Goal: Task Accomplishment & Management: Use online tool/utility

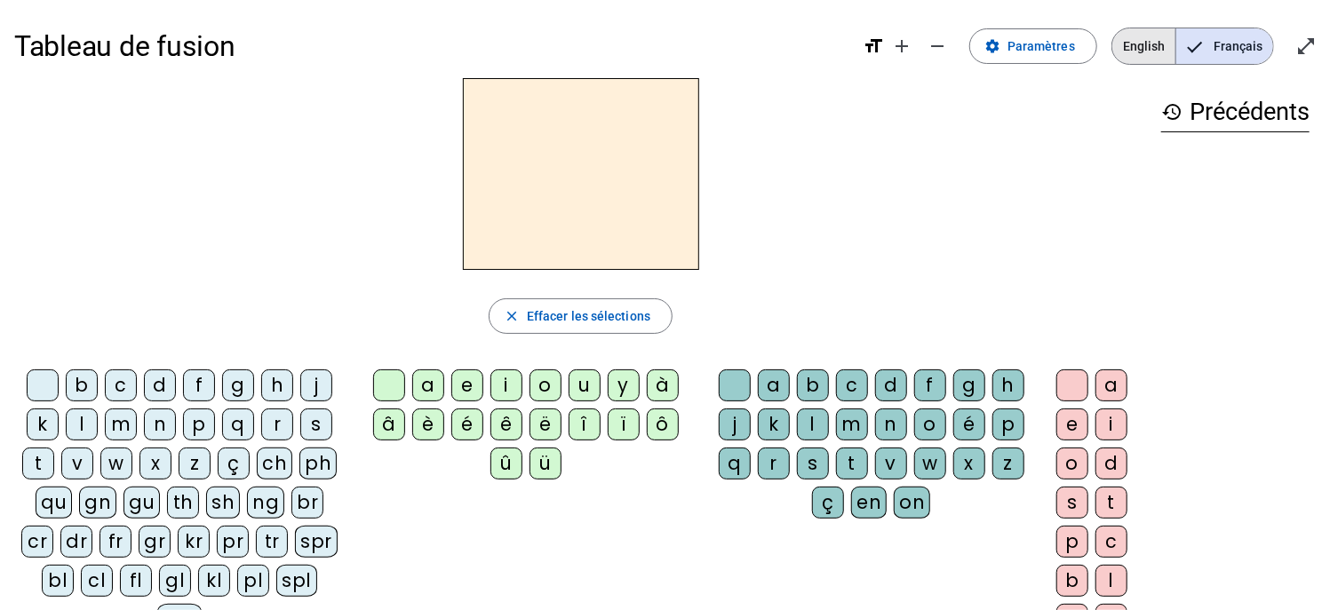
click at [1145, 51] on span "English" at bounding box center [1143, 46] width 63 height 36
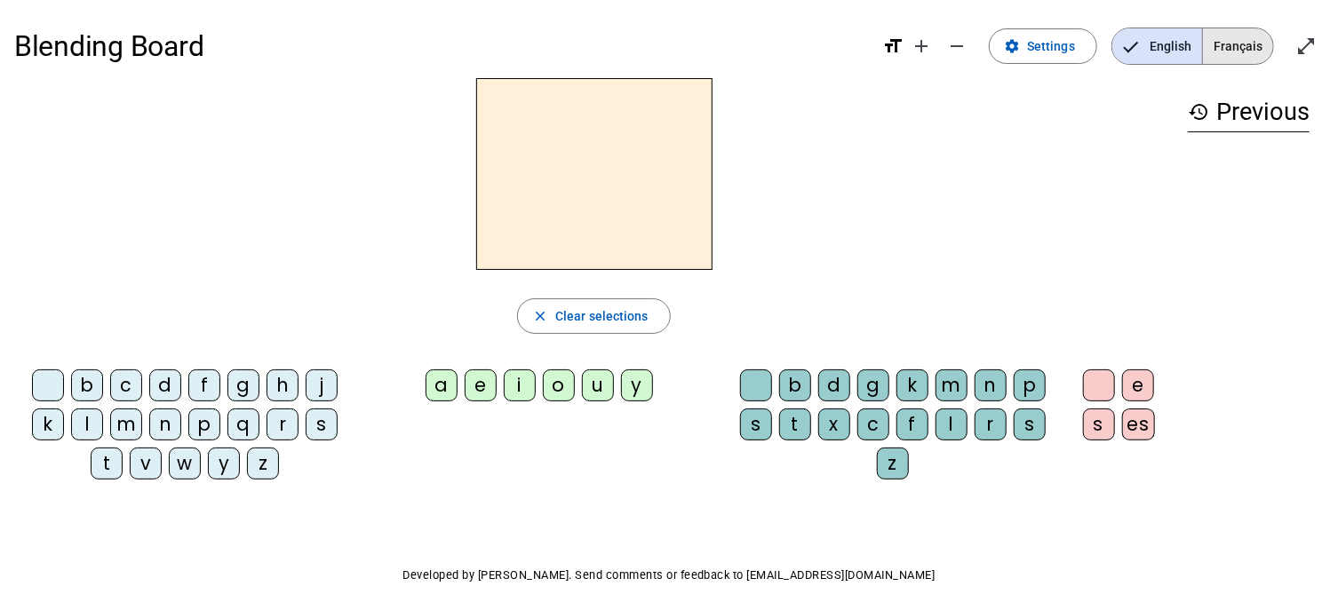
click at [1240, 52] on span "Français" at bounding box center [1238, 46] width 70 height 36
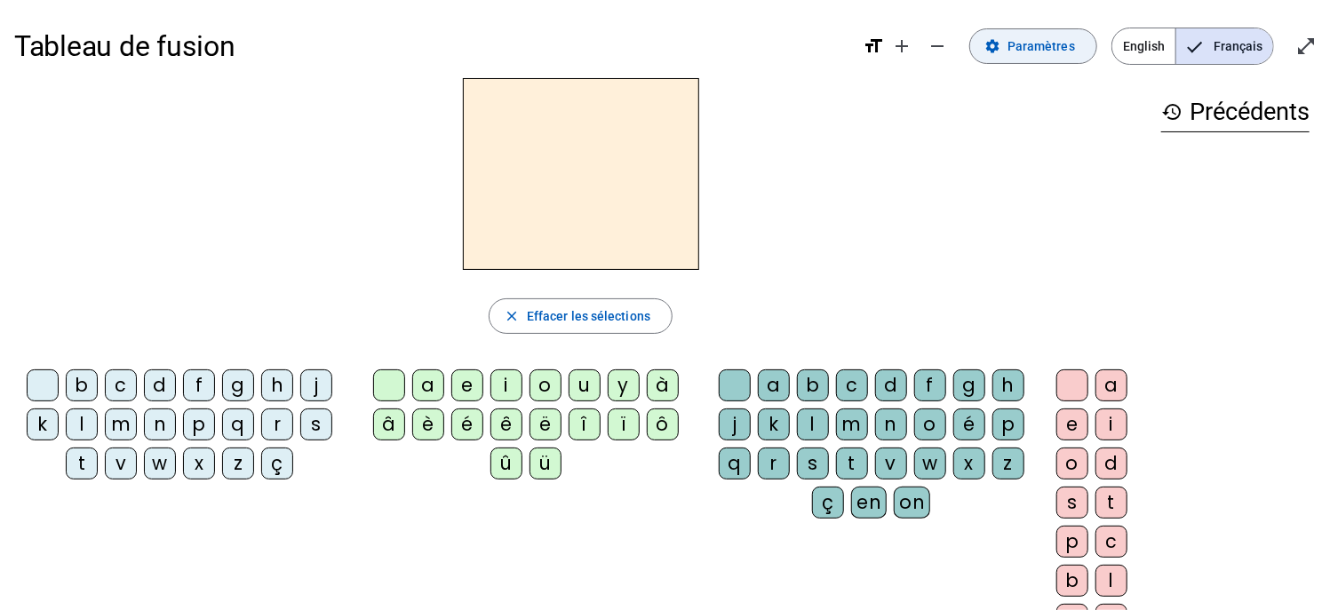
click at [1042, 45] on span "Paramètres" at bounding box center [1042, 46] width 68 height 21
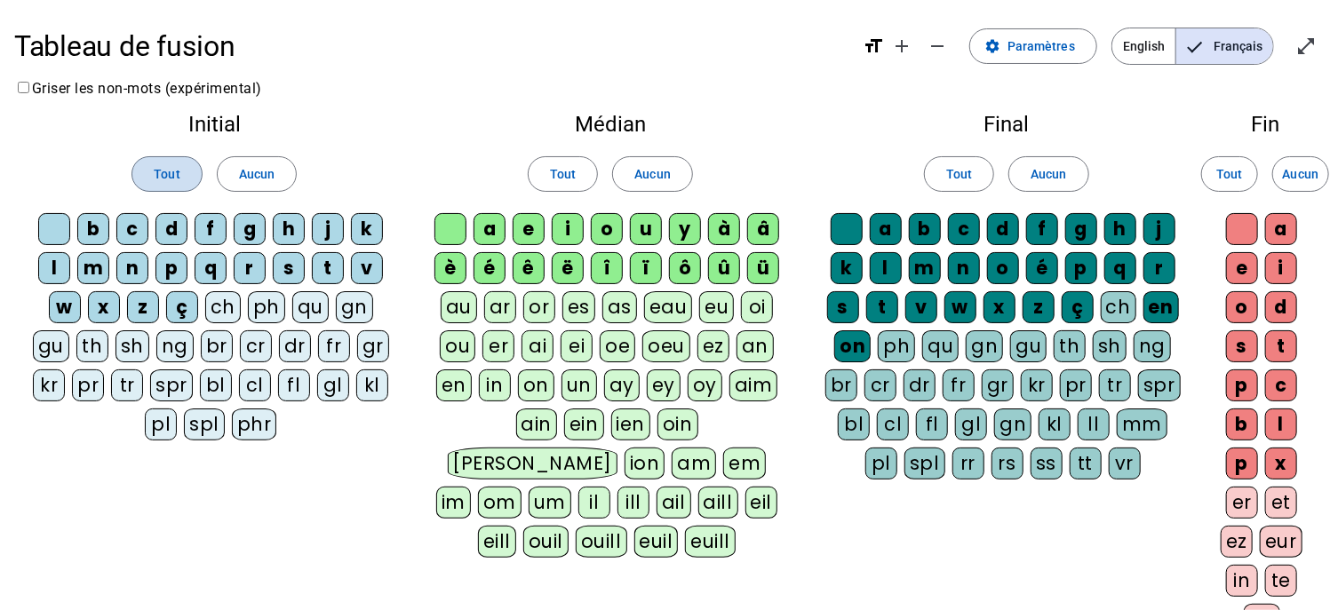
click at [174, 175] on span "Tout" at bounding box center [167, 173] width 26 height 21
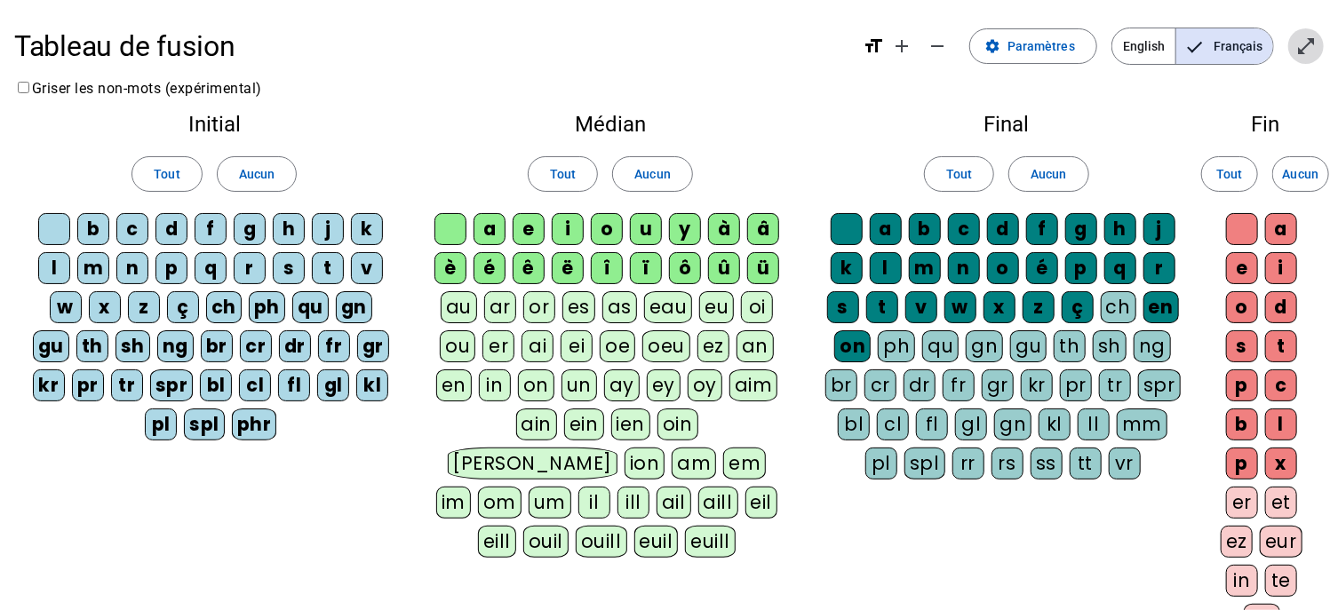
click at [1304, 42] on mat-icon "open_in_full" at bounding box center [1306, 46] width 21 height 21
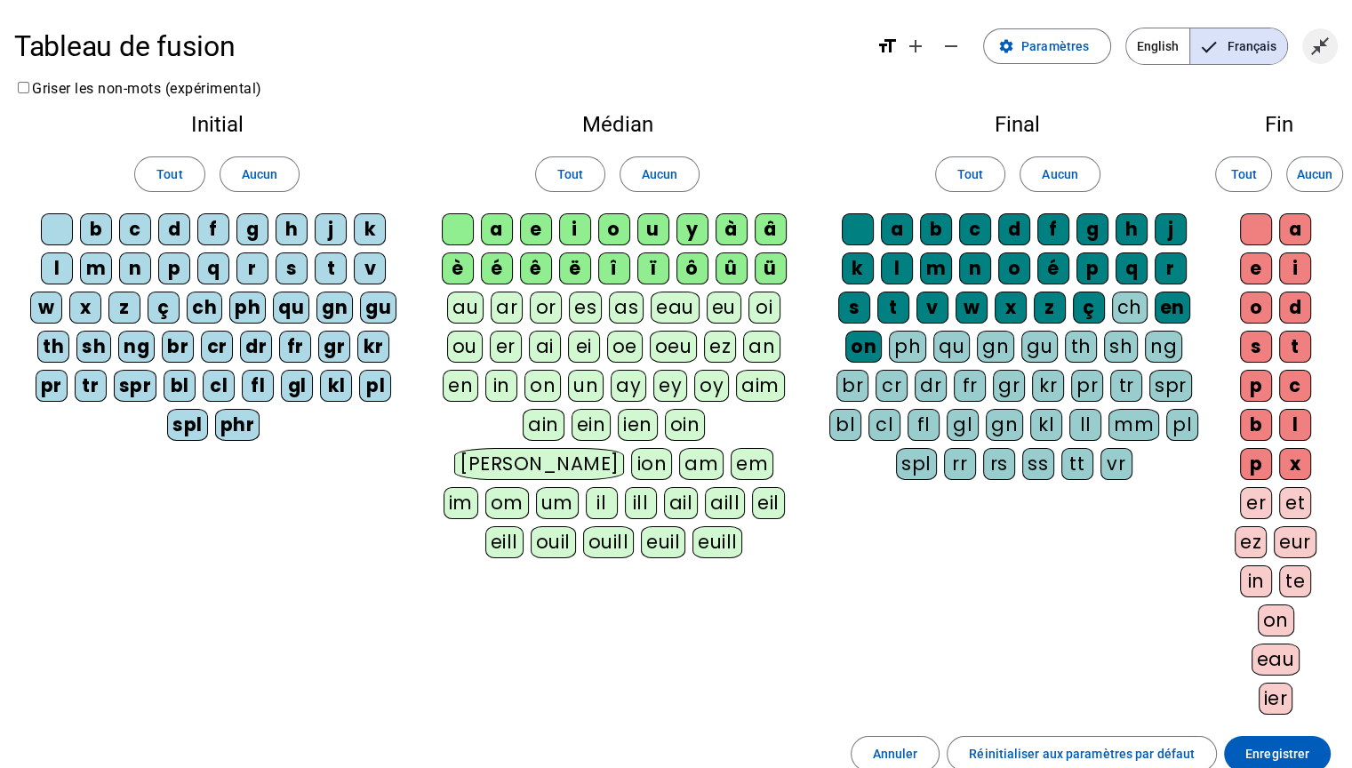
click at [1328, 59] on span "Quitter le plein écran" at bounding box center [1319, 46] width 43 height 43
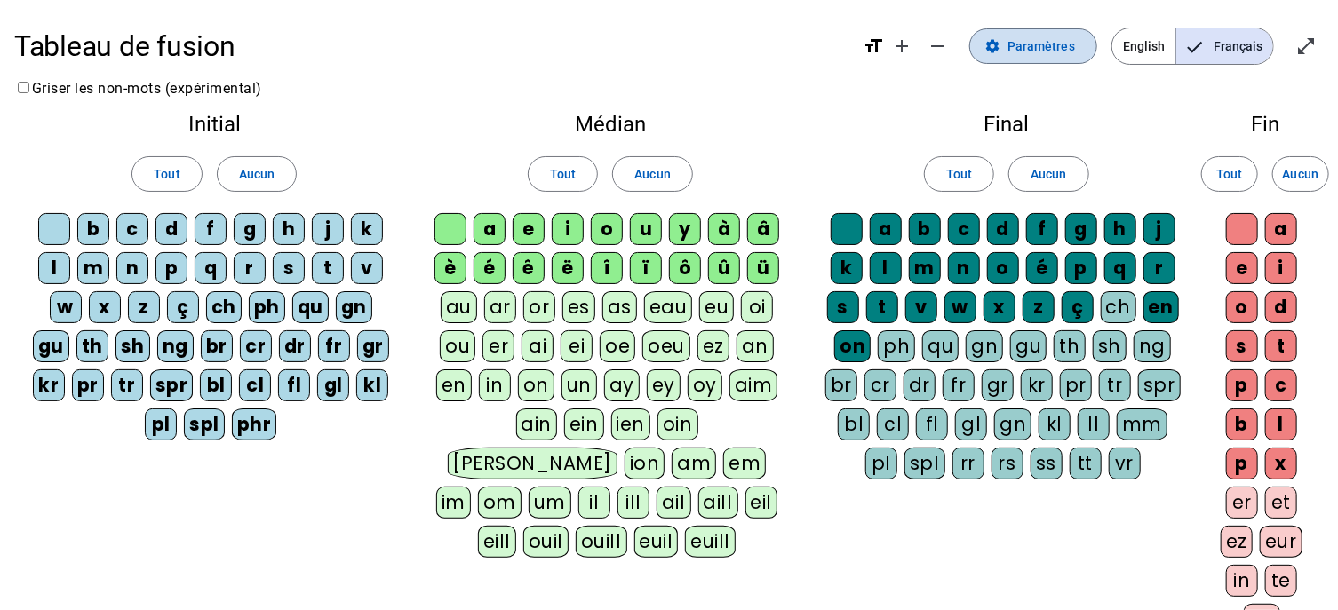
click at [1038, 53] on span "Paramètres" at bounding box center [1042, 46] width 68 height 21
click at [1218, 48] on span "Français" at bounding box center [1224, 46] width 97 height 36
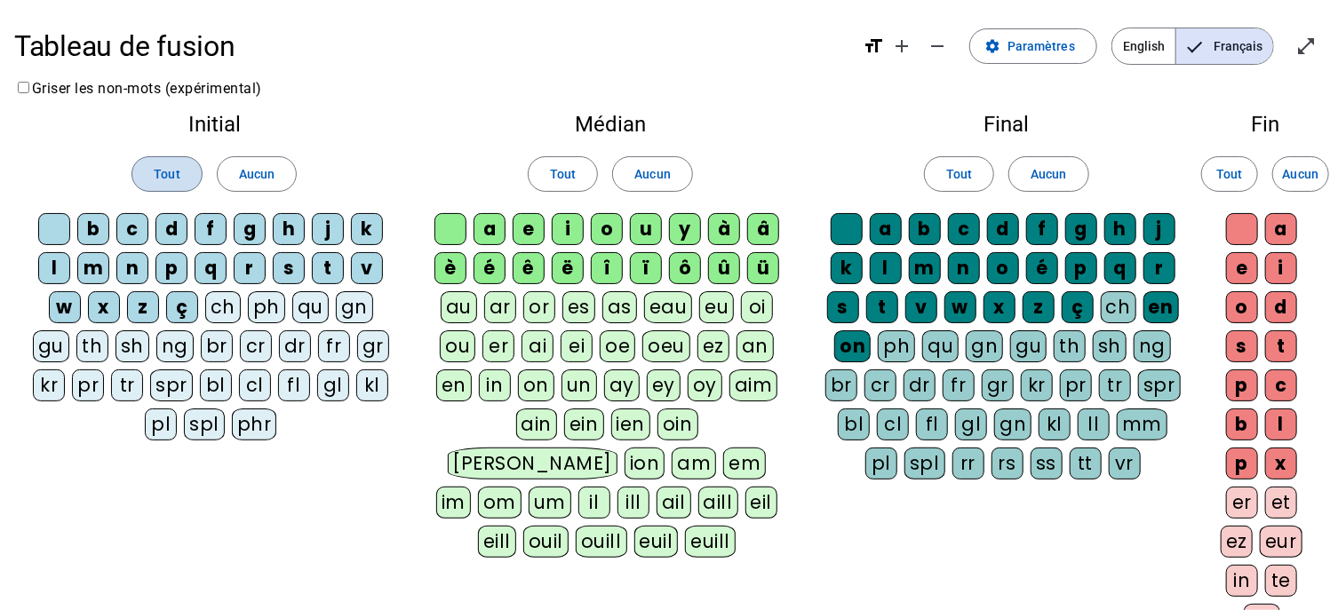
click at [178, 170] on span "Tout" at bounding box center [167, 173] width 26 height 21
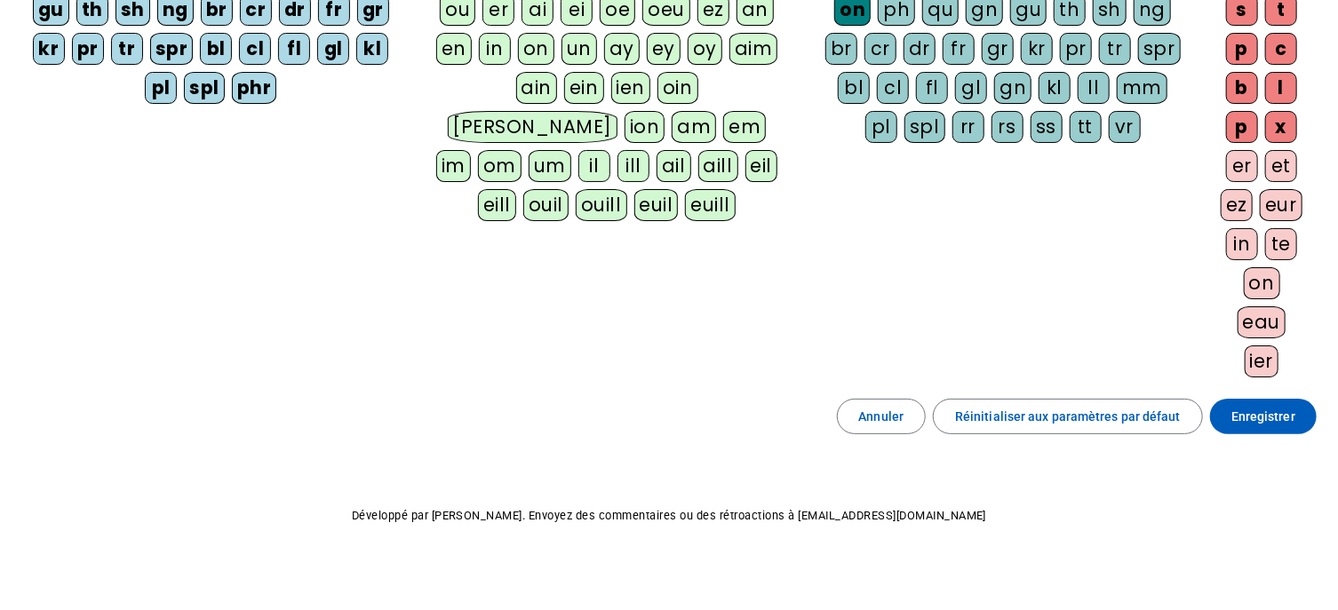
scroll to position [342, 0]
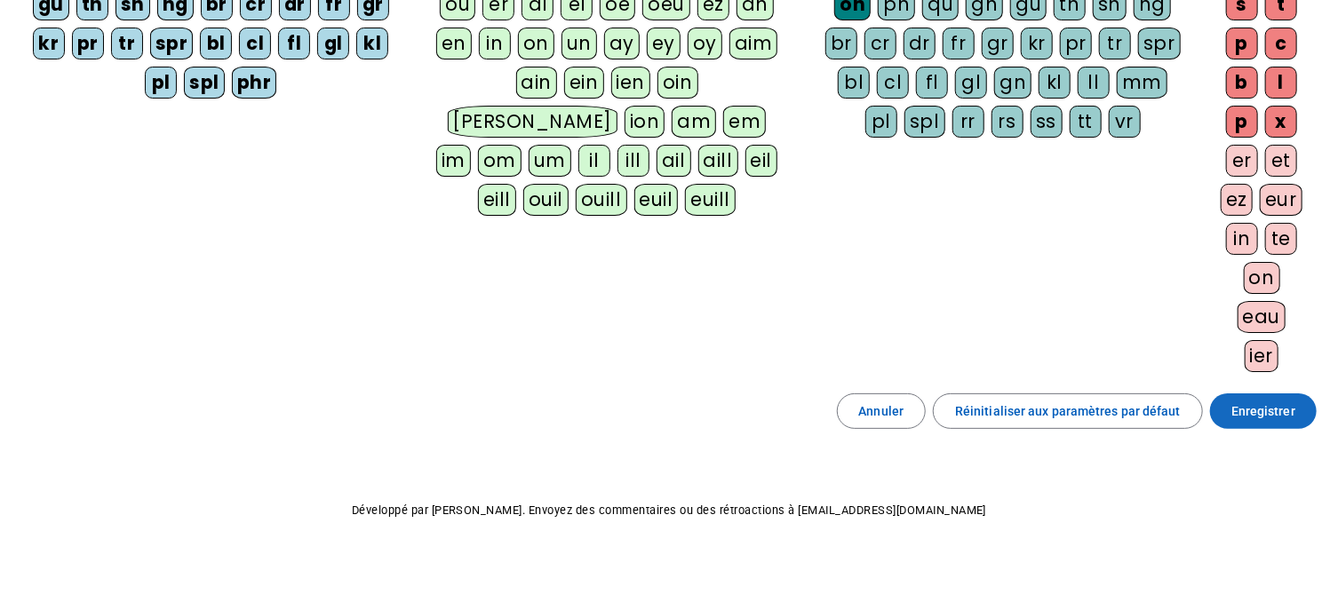
click at [1280, 401] on span "Enregistrer" at bounding box center [1264, 411] width 64 height 21
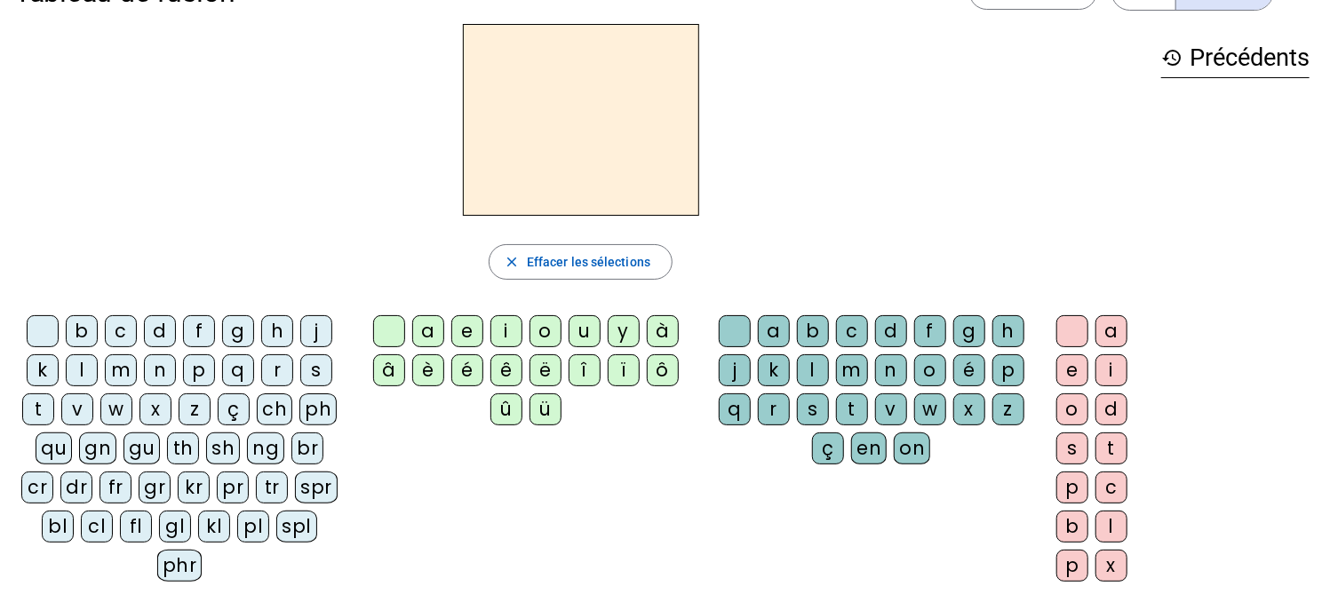
scroll to position [53, 0]
click at [199, 371] on div "p" at bounding box center [199, 371] width 32 height 32
click at [584, 327] on div "u" at bounding box center [585, 332] width 32 height 32
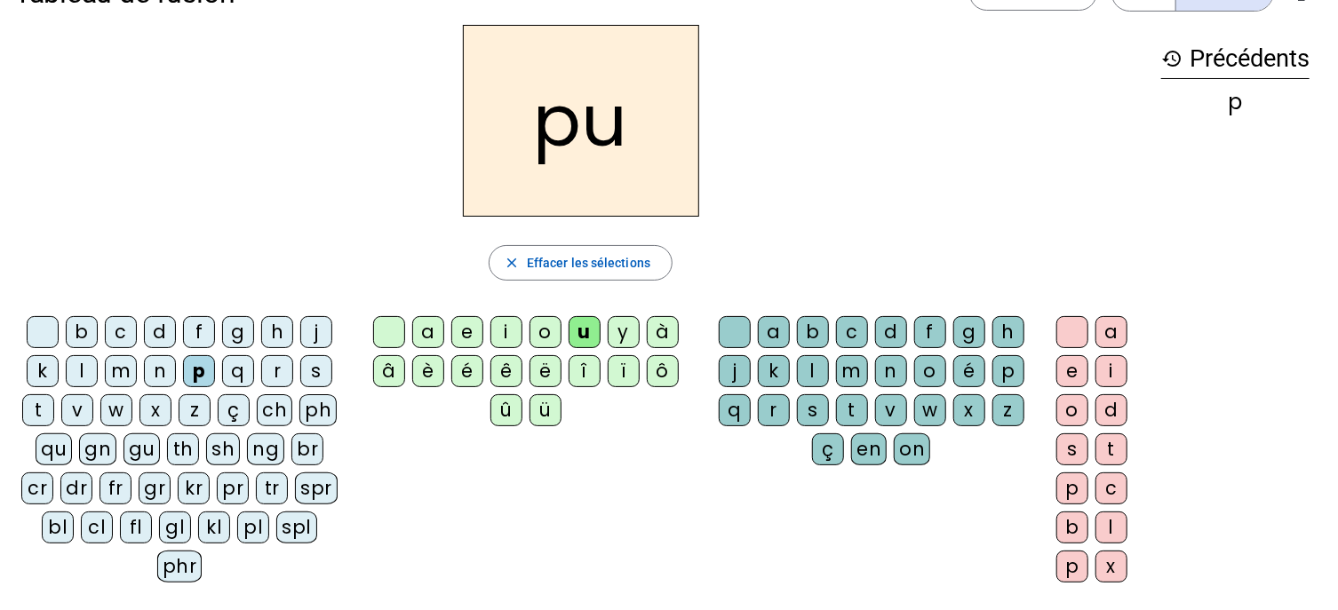
click at [783, 406] on div "r" at bounding box center [774, 411] width 32 height 32
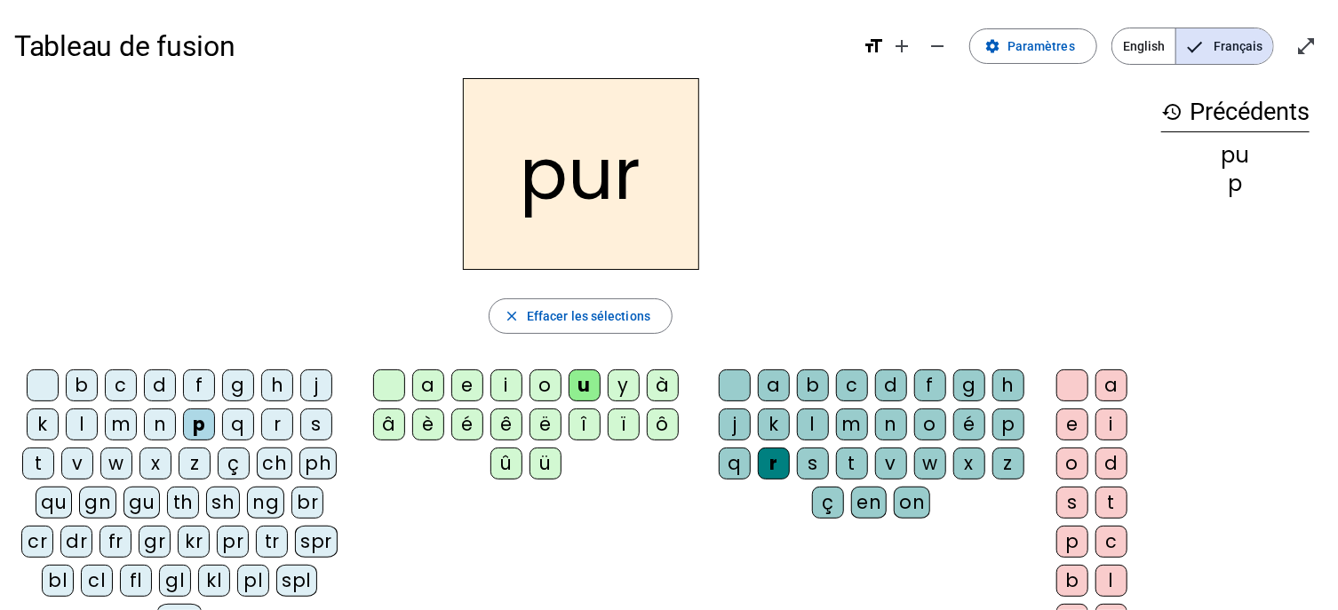
click at [117, 433] on div "m" at bounding box center [121, 425] width 32 height 32
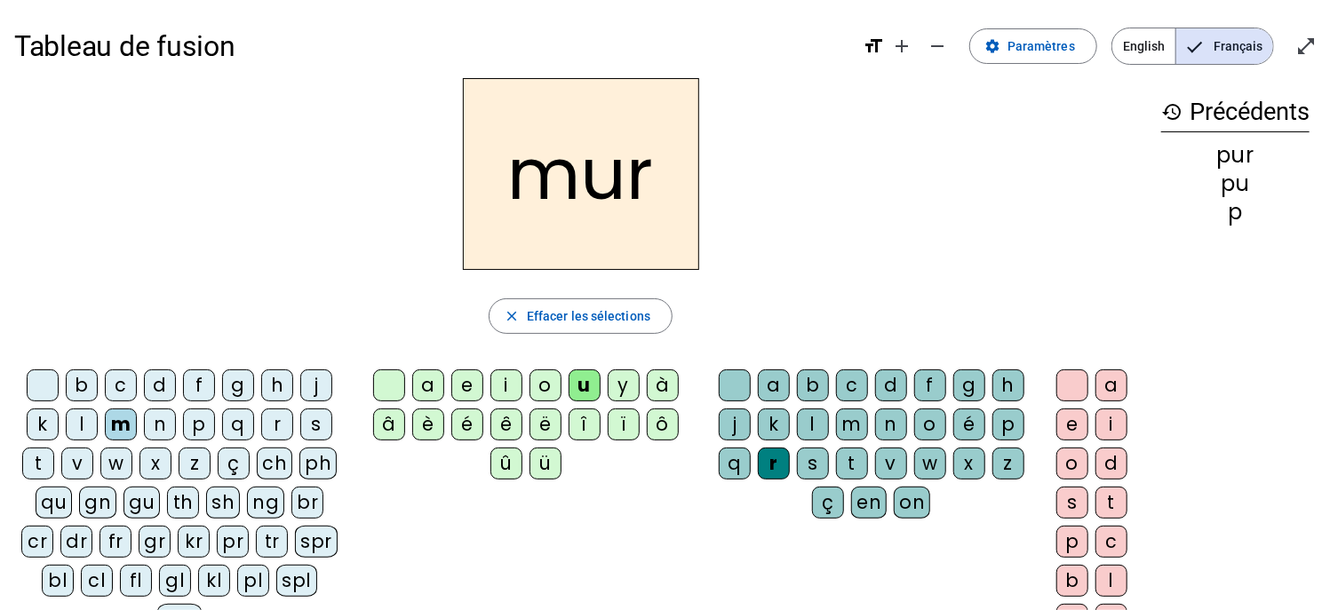
click at [162, 395] on div "d" at bounding box center [160, 386] width 32 height 32
